Goal: Information Seeking & Learning: Understand process/instructions

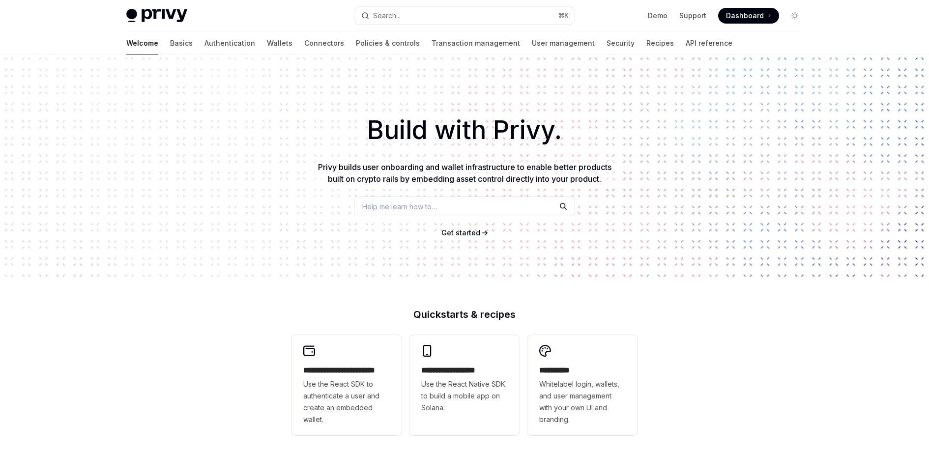
click at [141, 274] on div "Build with Privy. Privy builds user onboarding and wallet infrastructure to ena…" at bounding box center [464, 167] width 929 height 224
click at [202, 322] on div "**********" at bounding box center [464, 418] width 929 height 726
click at [149, 57] on div "Build with Privy. Privy builds user onboarding and wallet infrastructure to ena…" at bounding box center [464, 167] width 929 height 224
click at [149, 54] on div "Welcome Basics Authentication Wallets Connectors Policies & controls Transactio…" at bounding box center [429, 43] width 606 height 24
click at [170, 53] on link "Basics" at bounding box center [181, 43] width 23 height 24
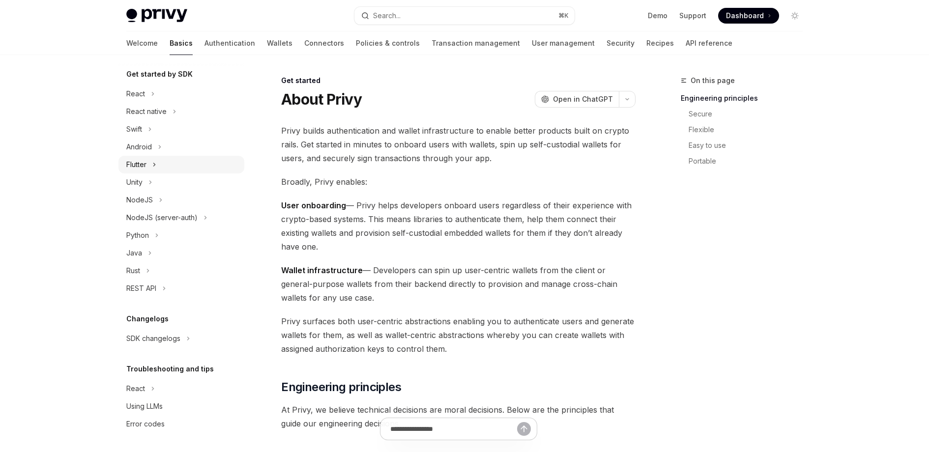
scroll to position [3, 0]
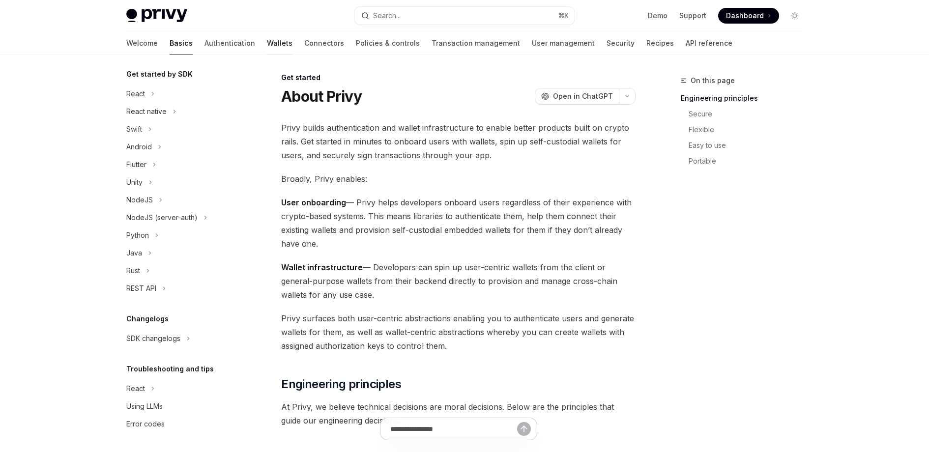
click at [267, 41] on link "Wallets" at bounding box center [280, 43] width 26 height 24
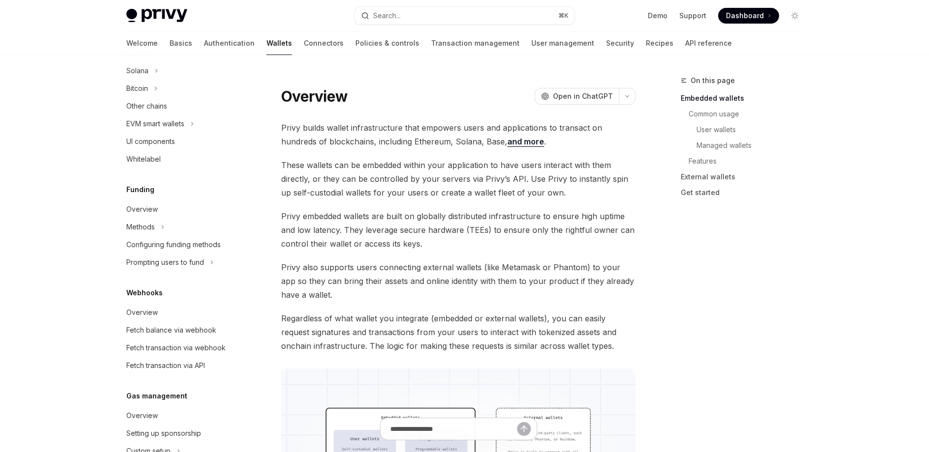
scroll to position [305, 0]
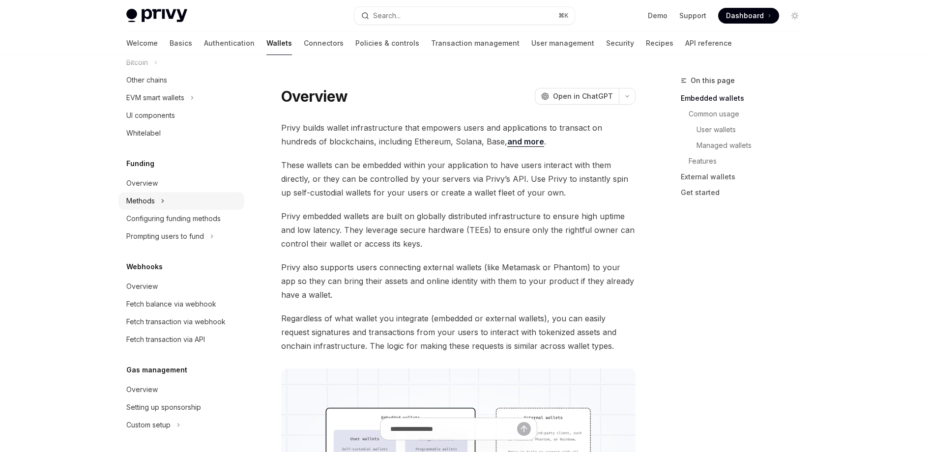
click at [210, 196] on button "Methods" at bounding box center [181, 201] width 126 height 18
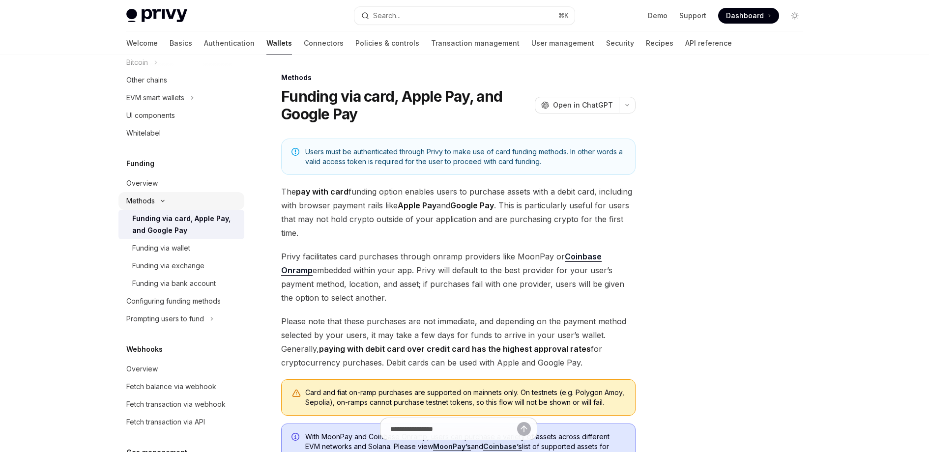
click at [210, 196] on button "Methods" at bounding box center [181, 201] width 126 height 18
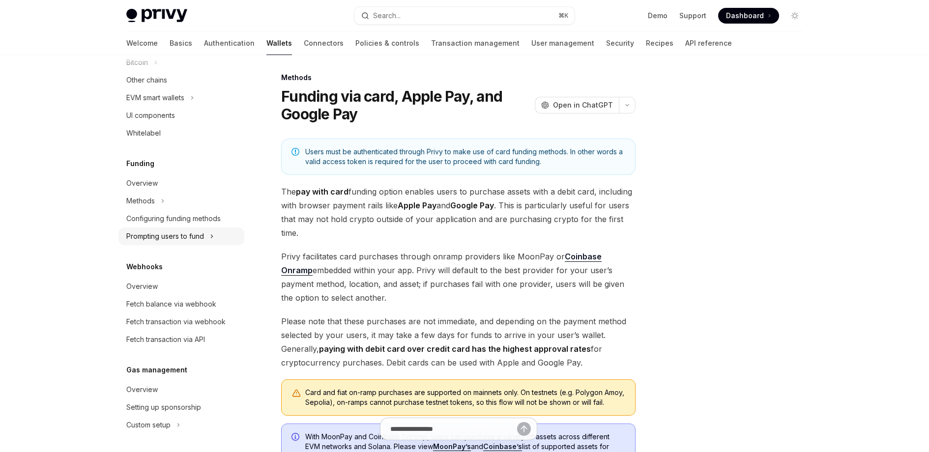
click at [196, 235] on div "Prompting users to fund" at bounding box center [165, 237] width 78 height 12
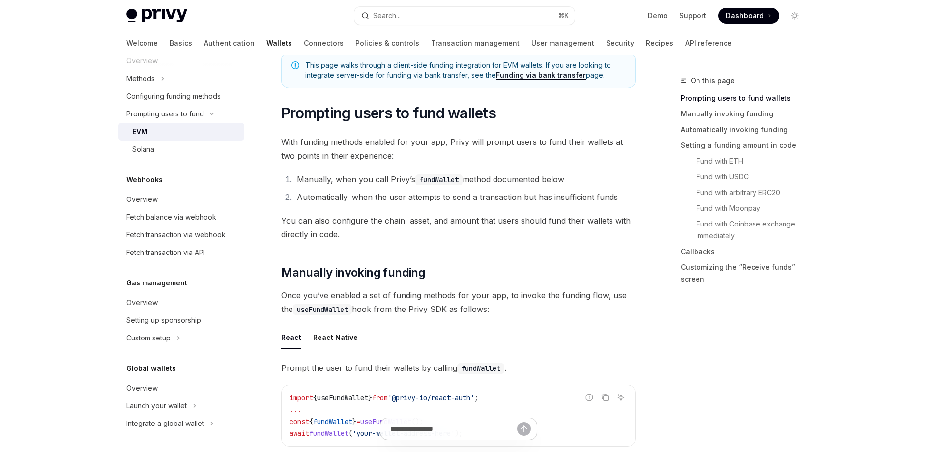
scroll to position [108, 0]
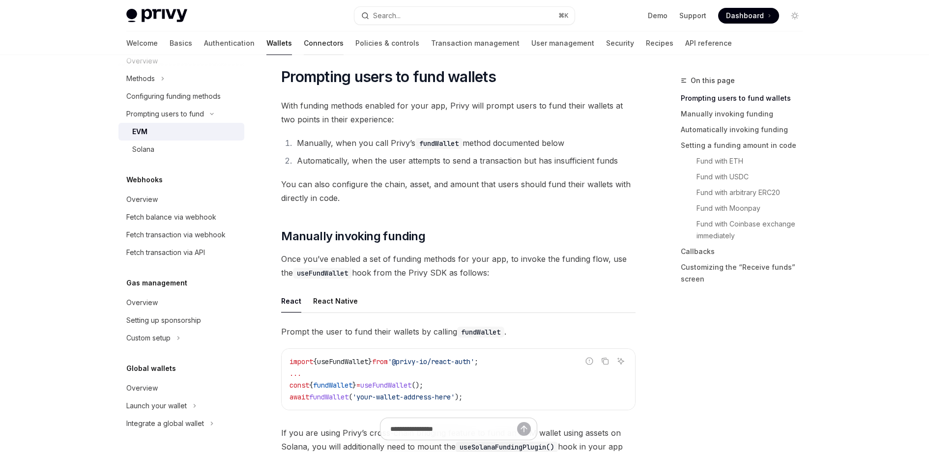
click at [304, 46] on link "Connectors" at bounding box center [324, 43] width 40 height 24
type textarea "*"
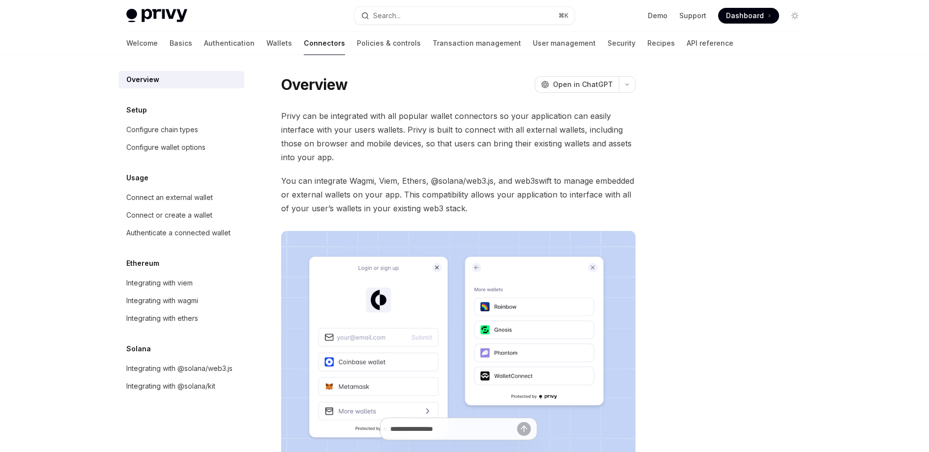
click at [364, 115] on span "Privy can be integrated with all popular wallet connectors so your application …" at bounding box center [458, 136] width 354 height 55
click at [373, 106] on div "Overview OpenAI Open in ChatGPT OpenAI Open in ChatGPT Privy can be integrated …" at bounding box center [366, 359] width 543 height 568
drag, startPoint x: 430, startPoint y: 117, endPoint x: 422, endPoint y: 116, distance: 8.0
click at [430, 117] on span "Privy can be integrated with all popular wallet connectors so your application …" at bounding box center [458, 136] width 354 height 55
click at [422, 116] on span "Privy can be integrated with all popular wallet connectors so your application …" at bounding box center [458, 136] width 354 height 55
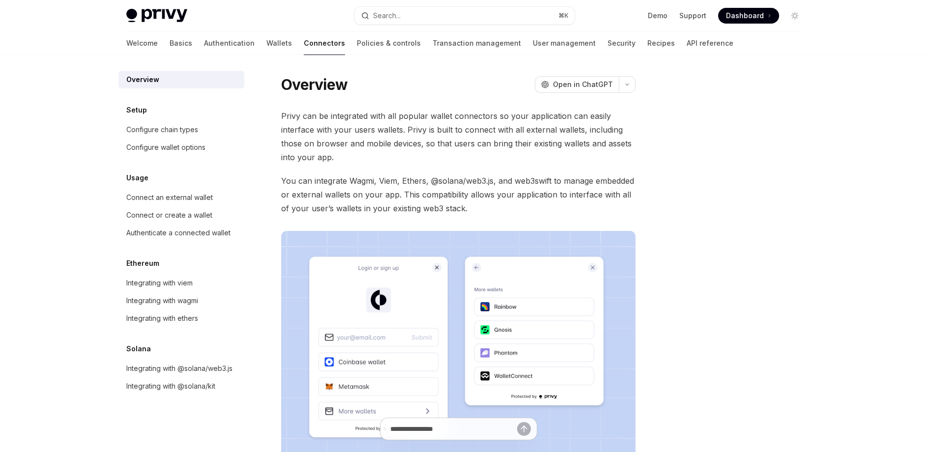
click at [448, 118] on span "Privy can be integrated with all popular wallet connectors so your application …" at bounding box center [458, 136] width 354 height 55
click at [471, 17] on button "Search... ⌘ K" at bounding box center [464, 16] width 220 height 18
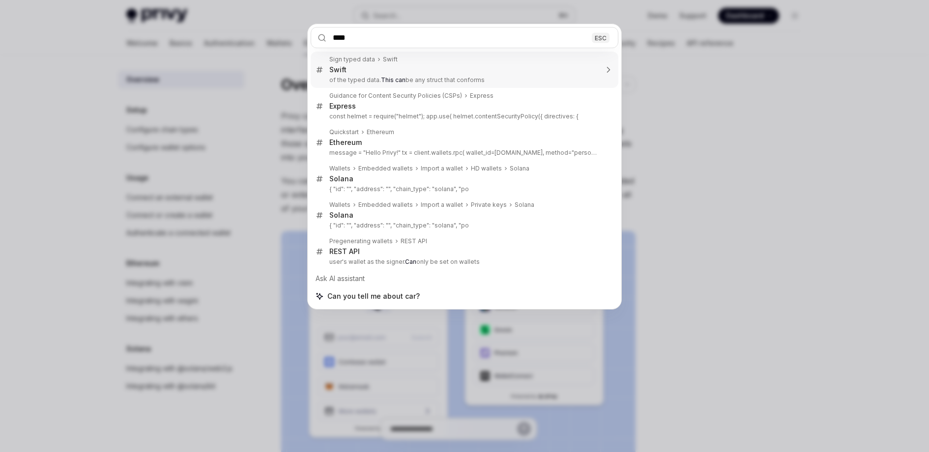
type input "*****"
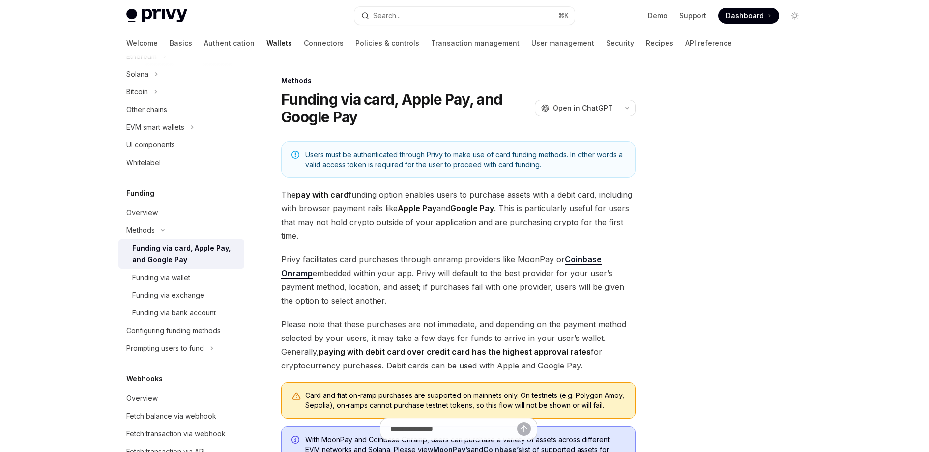
click at [416, 194] on span "The pay with card funding option enables users to purchase assets with a debit …" at bounding box center [458, 215] width 354 height 55
click at [389, 203] on span "The pay with card funding option enables users to purchase assets with a debit …" at bounding box center [458, 215] width 354 height 55
click at [392, 201] on span "The pay with card funding option enables users to purchase assets with a debit …" at bounding box center [458, 215] width 354 height 55
click at [373, 203] on span "The pay with card funding option enables users to purchase assets with a debit …" at bounding box center [458, 215] width 354 height 55
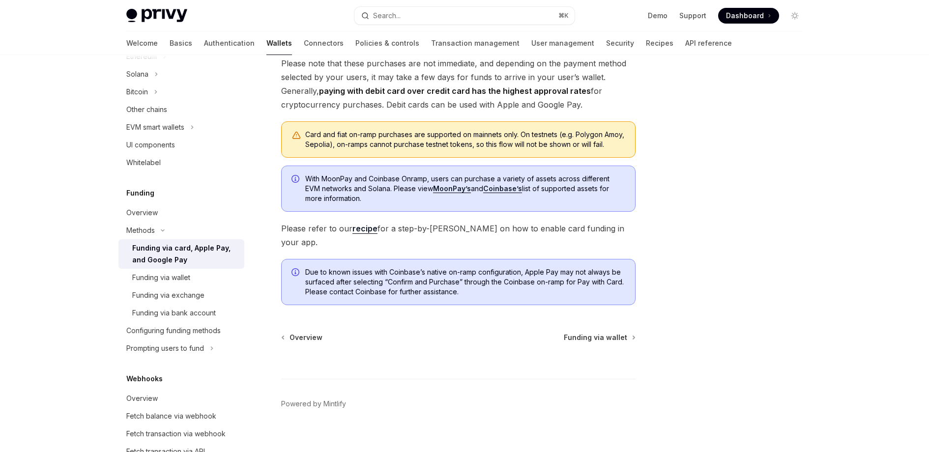
scroll to position [266, 0]
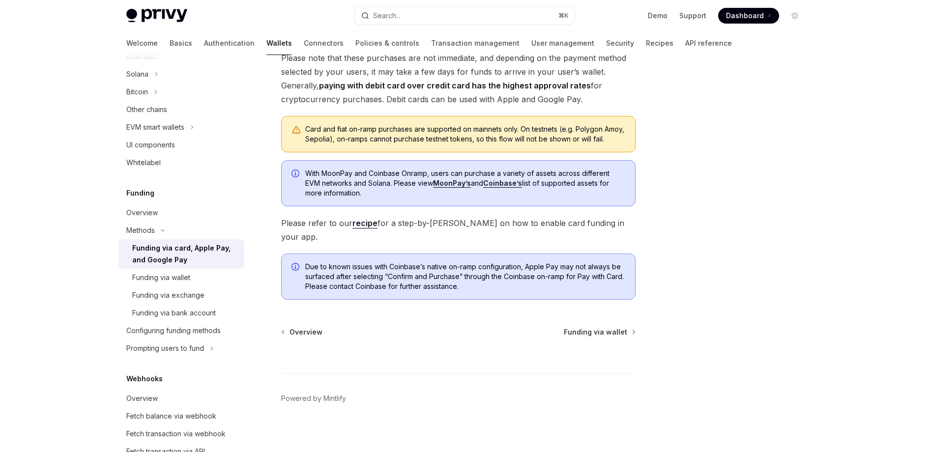
click at [447, 231] on span "Please refer to our recipe for a step-by-[PERSON_NAME] on how to enable card fu…" at bounding box center [458, 230] width 354 height 28
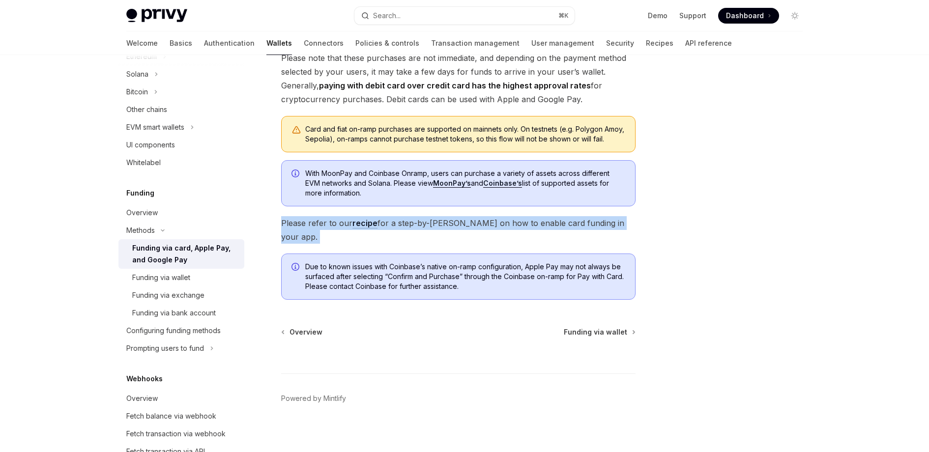
click at [447, 231] on span "Please refer to our recipe for a step-by-[PERSON_NAME] on how to enable card fu…" at bounding box center [458, 230] width 354 height 28
click at [425, 234] on span "Please refer to our recipe for a step-by-[PERSON_NAME] on how to enable card fu…" at bounding box center [458, 230] width 354 height 28
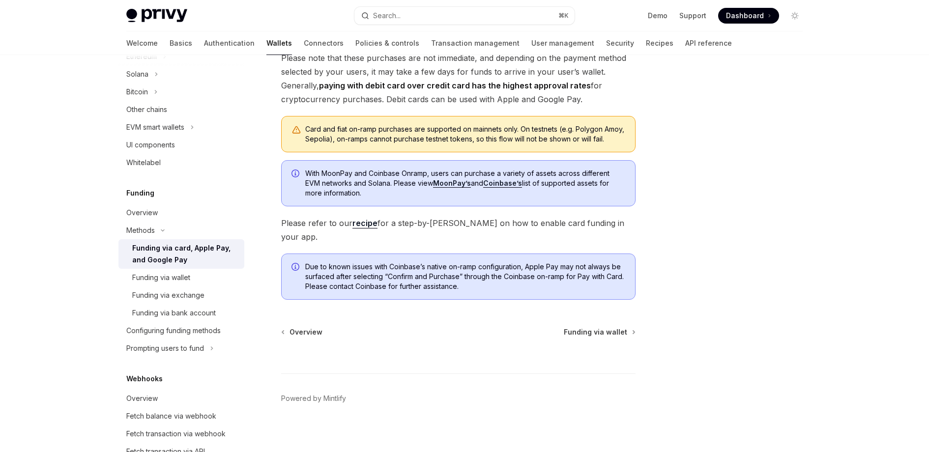
click at [365, 229] on link "recipe" at bounding box center [364, 223] width 25 height 10
type textarea "*"
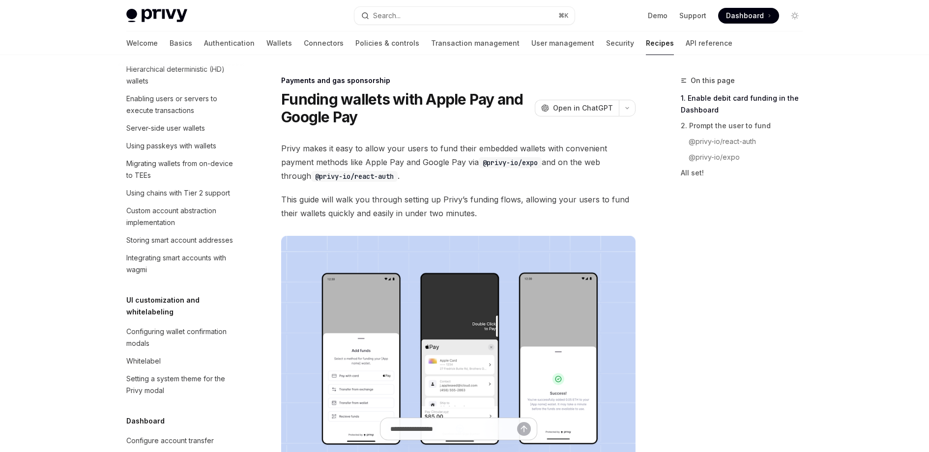
scroll to position [805, 0]
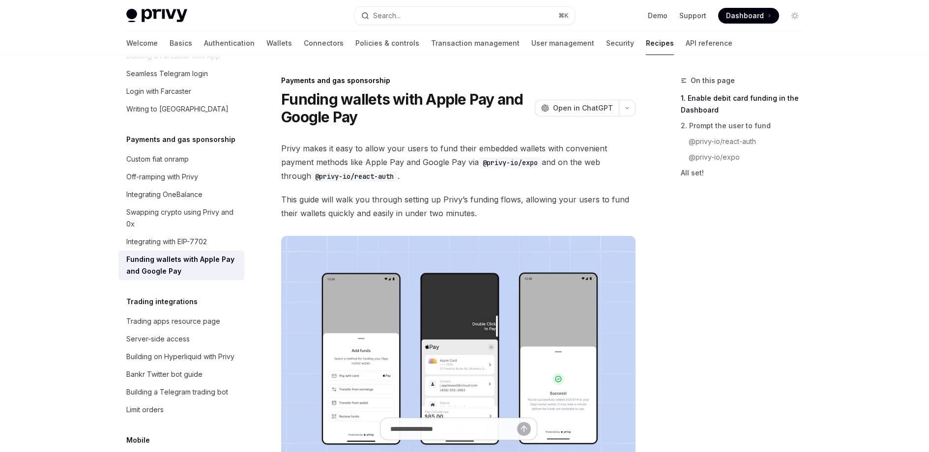
drag, startPoint x: 340, startPoint y: 232, endPoint x: 358, endPoint y: 228, distance: 19.1
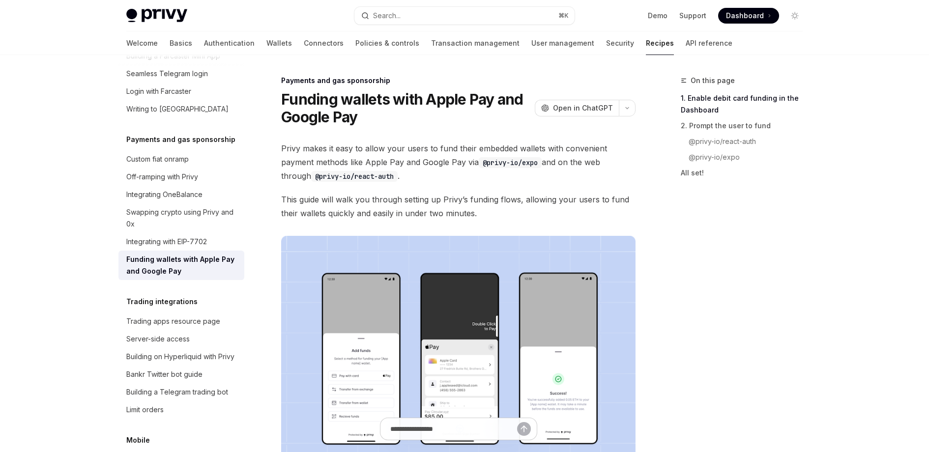
drag, startPoint x: 314, startPoint y: 221, endPoint x: 320, endPoint y: 221, distance: 6.9
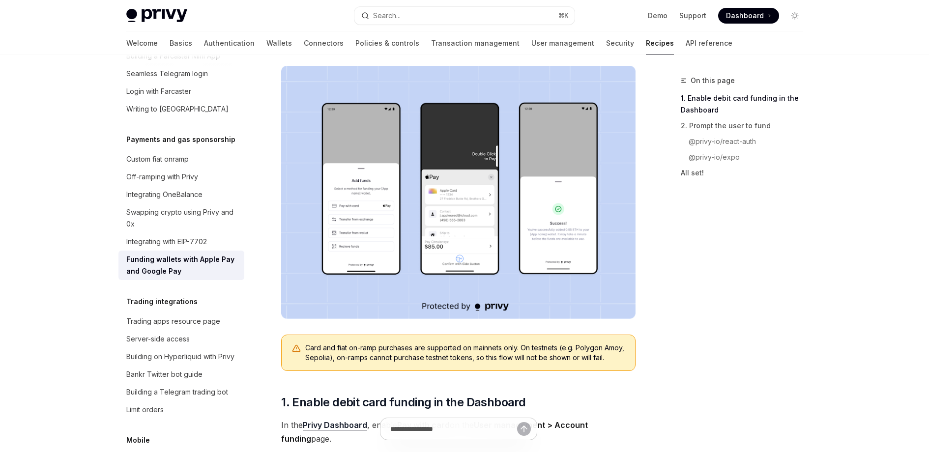
scroll to position [252, 0]
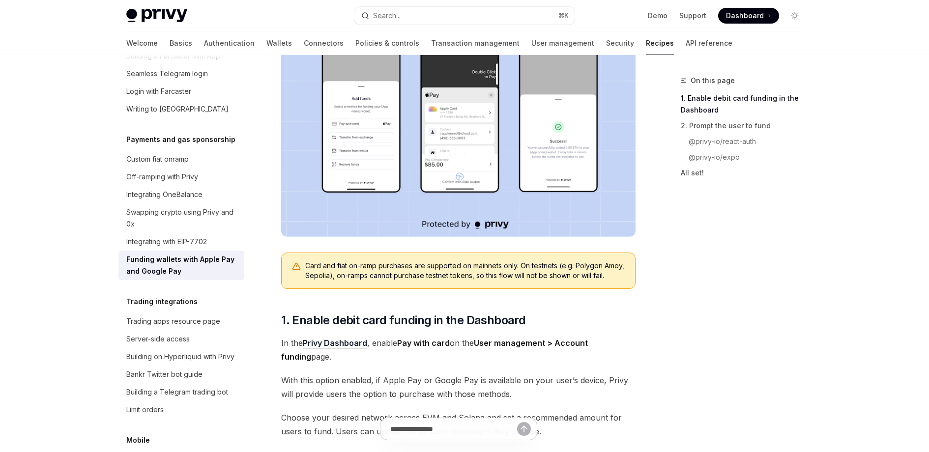
drag, startPoint x: 71, startPoint y: 246, endPoint x: 78, endPoint y: 246, distance: 6.9
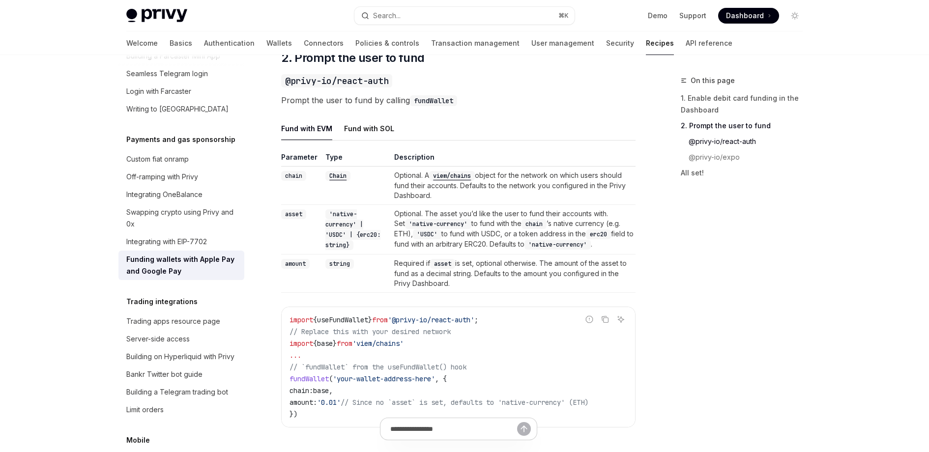
scroll to position [907, 0]
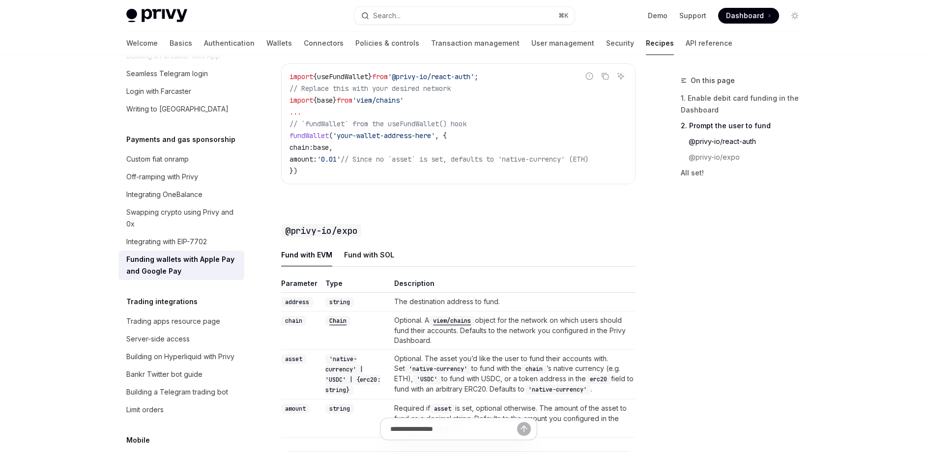
click at [317, 279] on div "Fund with EVM Fund with SOL Parameter Type Description address string The desti…" at bounding box center [458, 427] width 354 height 369
click at [287, 283] on div "Fund with EVM Fund with SOL Parameter Type Description address string The desti…" at bounding box center [458, 427] width 354 height 369
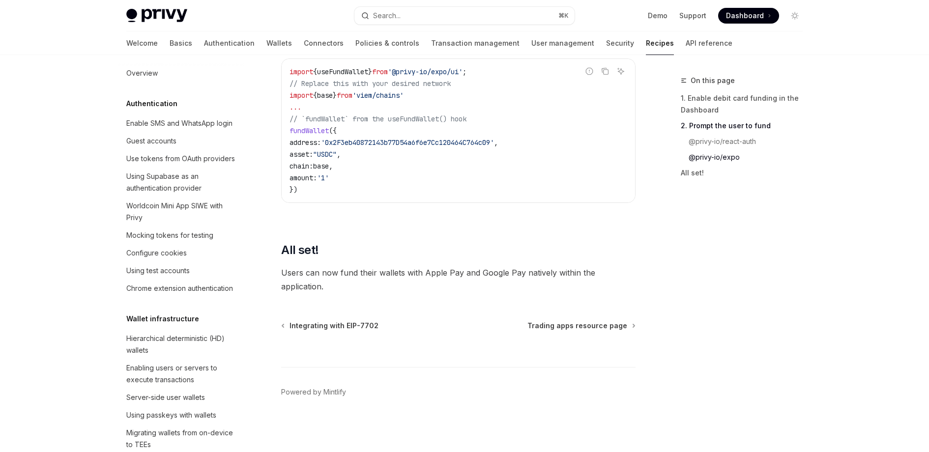
scroll to position [0, 0]
